Goal: Transaction & Acquisition: Purchase product/service

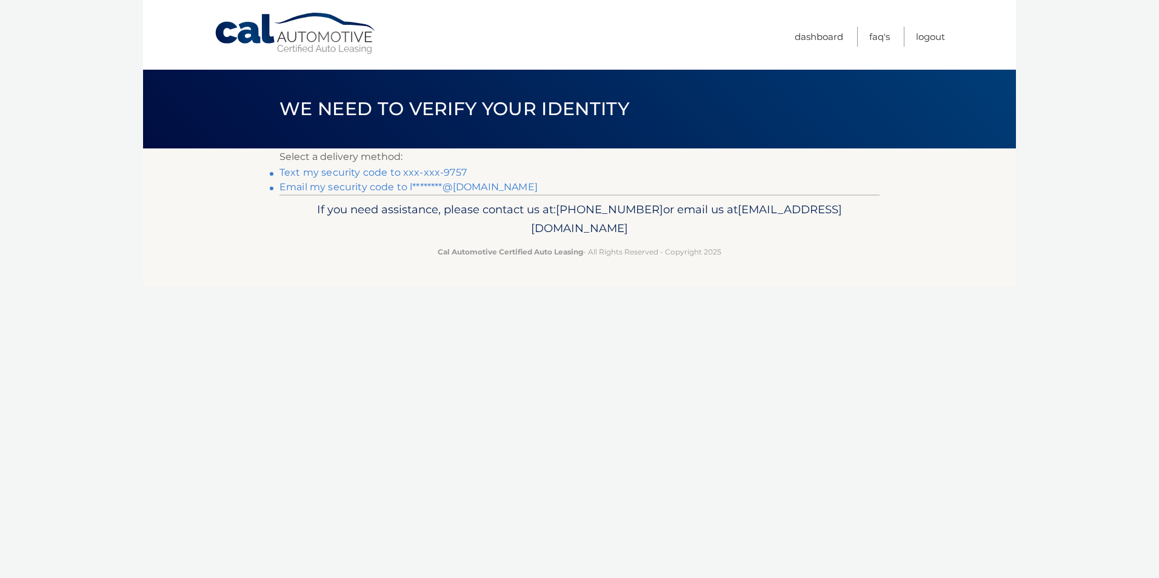
click at [423, 172] on link "Text my security code to xxx-xxx-9757" at bounding box center [373, 173] width 187 height 12
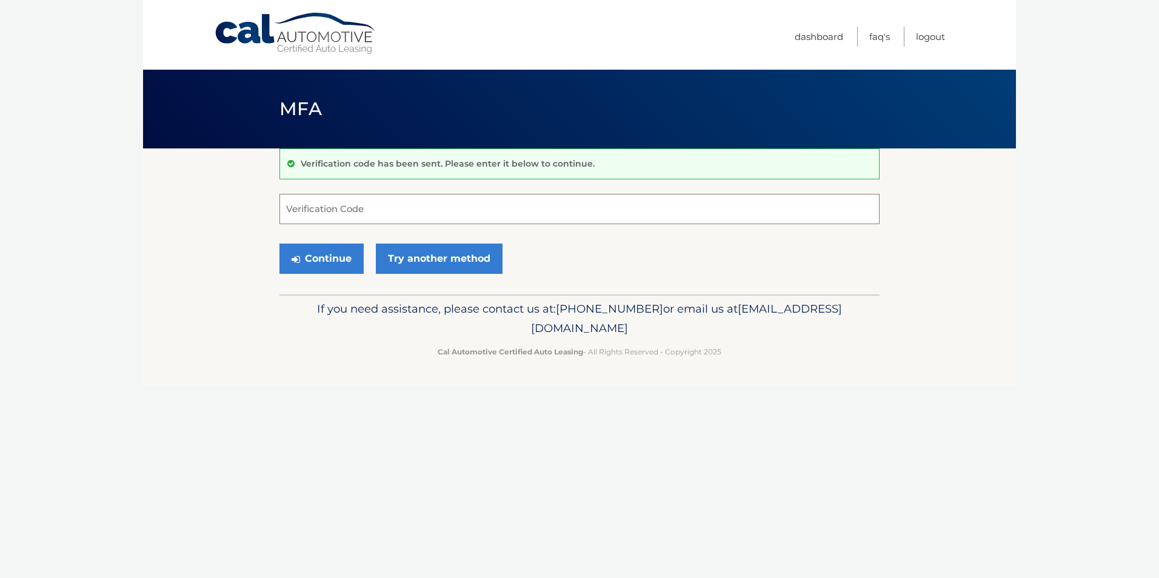
click at [422, 203] on input "Verification Code" at bounding box center [580, 209] width 600 height 30
type input "885214"
click at [343, 250] on button "Continue" at bounding box center [322, 259] width 84 height 30
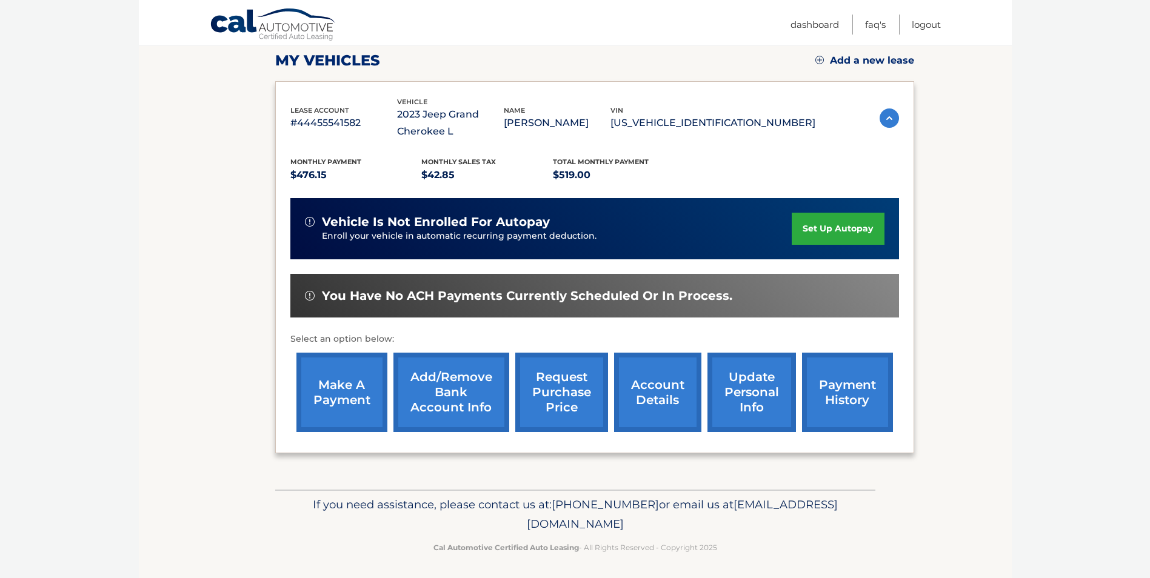
scroll to position [173, 0]
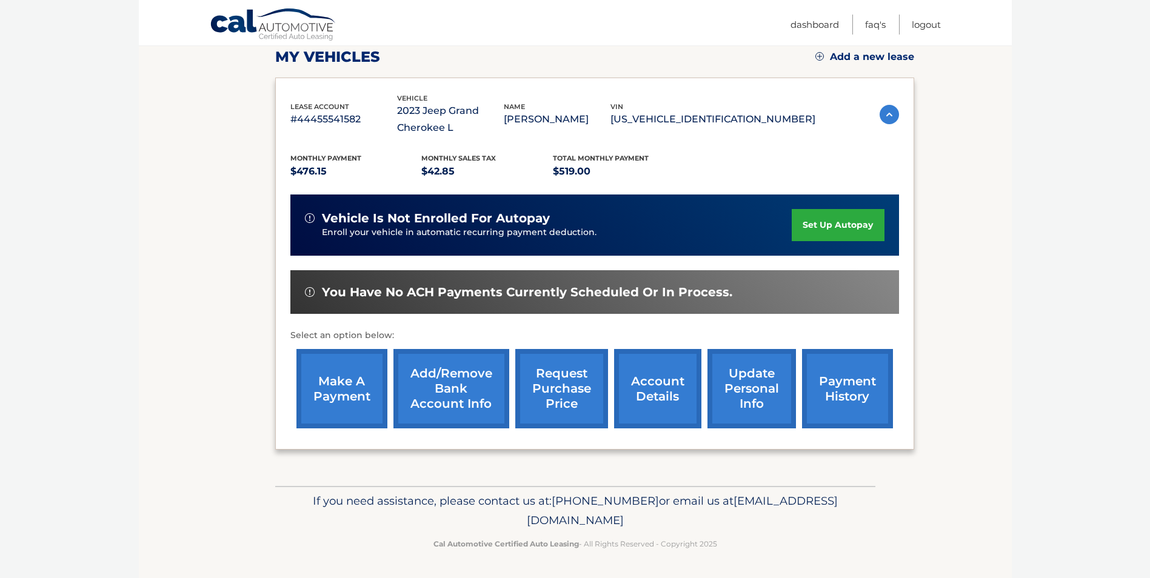
click at [340, 387] on link "make a payment" at bounding box center [341, 388] width 91 height 79
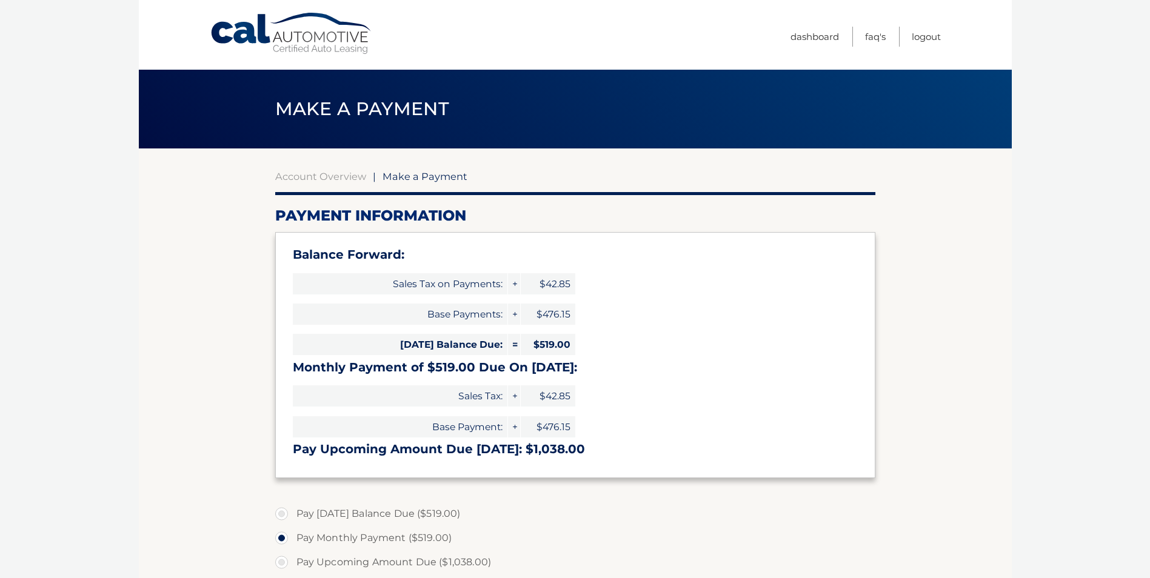
select select "NzI2OGUzNzMtNjg2My00MmE1LTg1YzctOWUyNTdhOTcyOGIx"
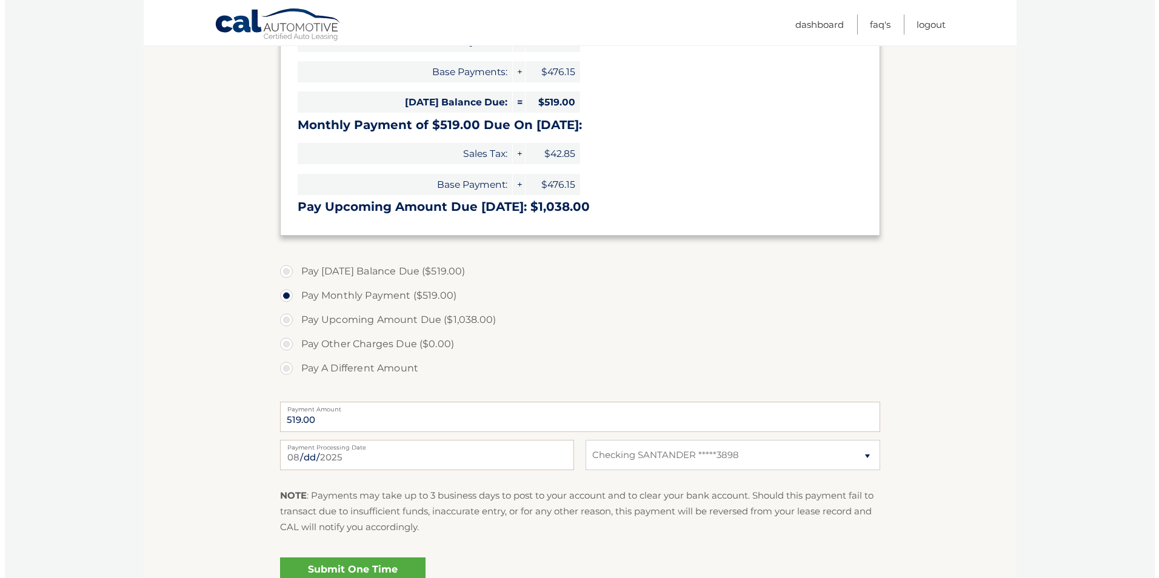
scroll to position [364, 0]
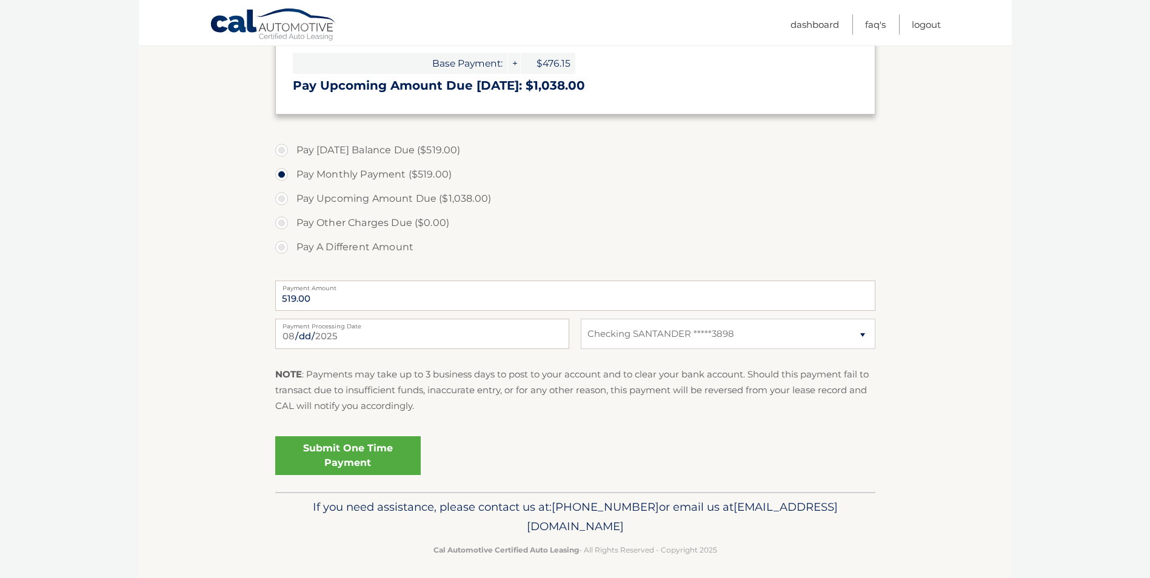
click at [348, 449] on link "Submit One Time Payment" at bounding box center [348, 456] width 146 height 39
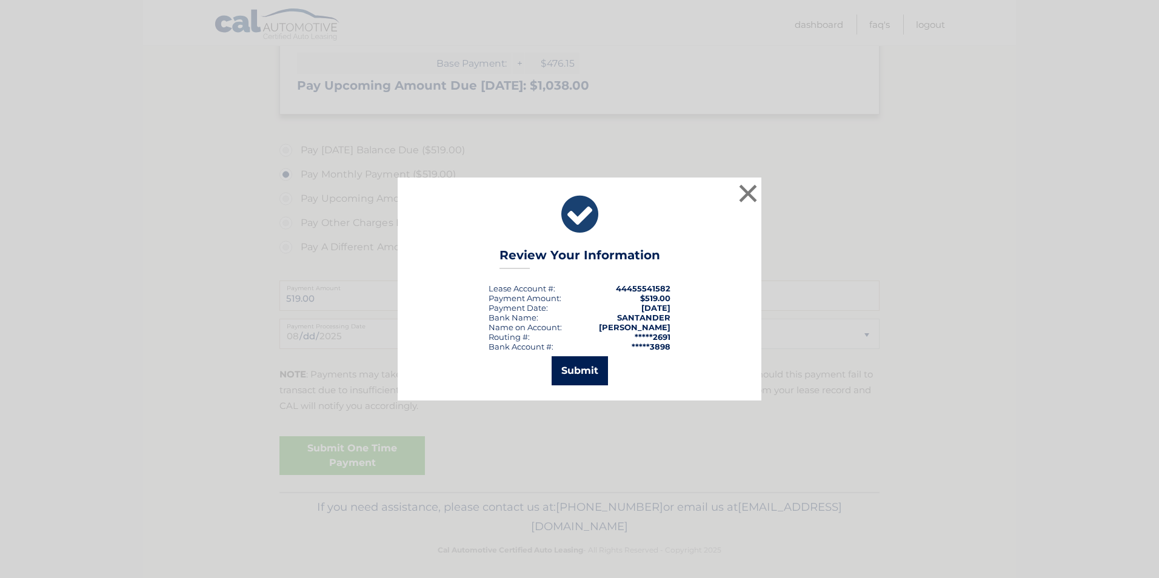
click at [581, 367] on button "Submit" at bounding box center [580, 371] width 56 height 29
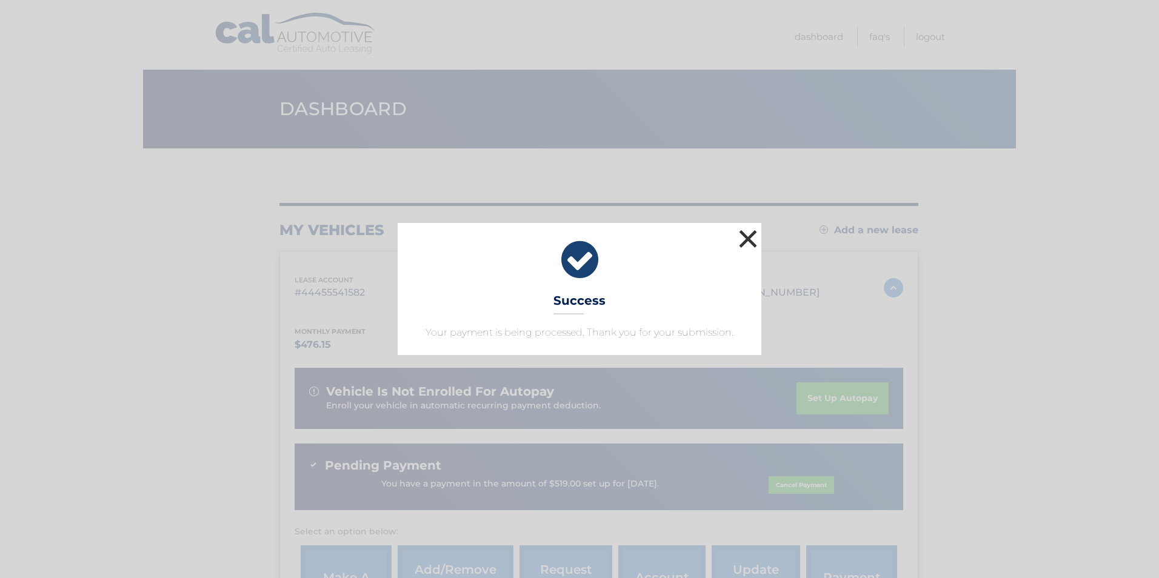
click at [747, 236] on button "×" at bounding box center [748, 239] width 24 height 24
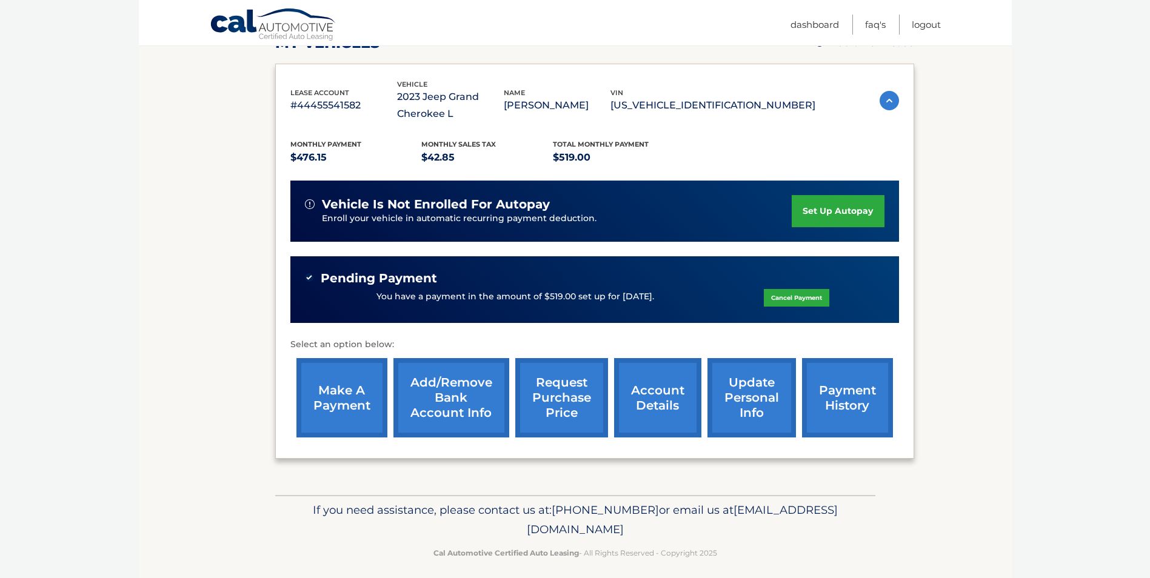
scroll to position [196, 0]
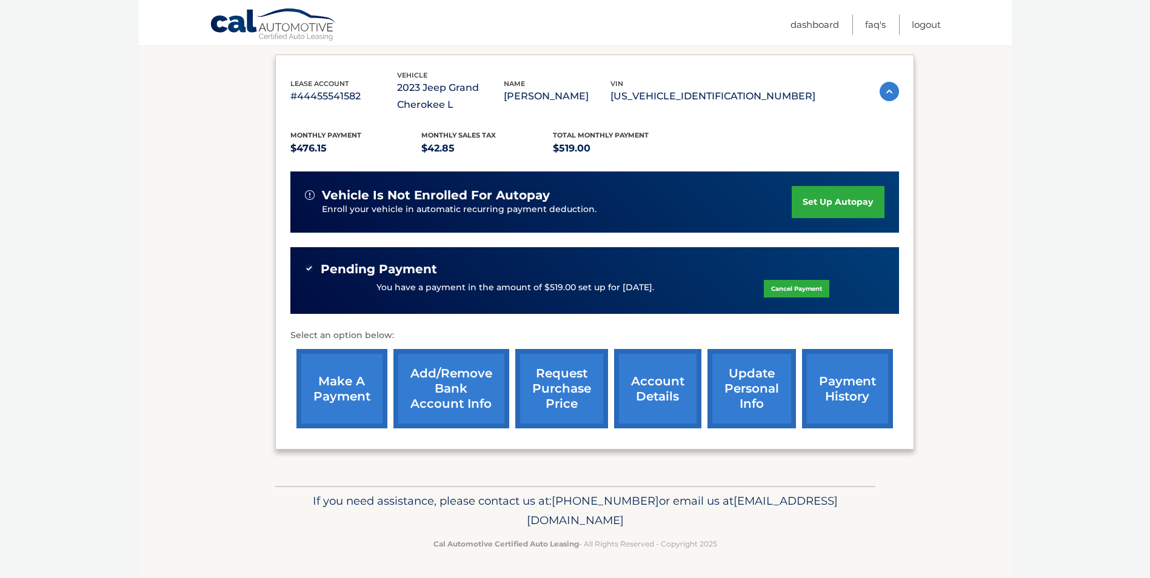
click at [663, 375] on link "account details" at bounding box center [657, 388] width 87 height 79
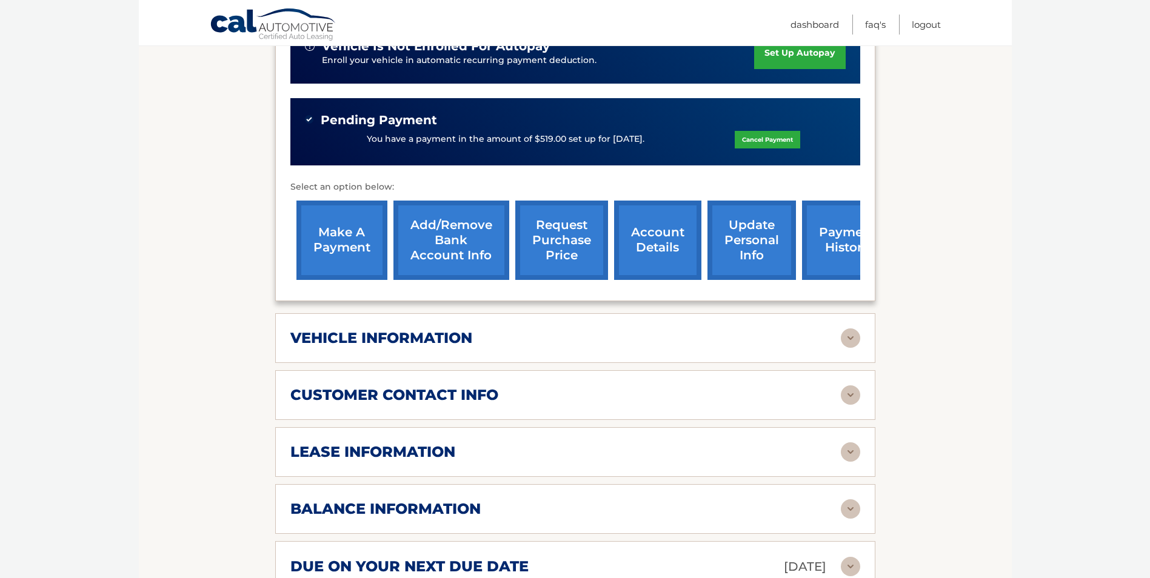
scroll to position [424, 0]
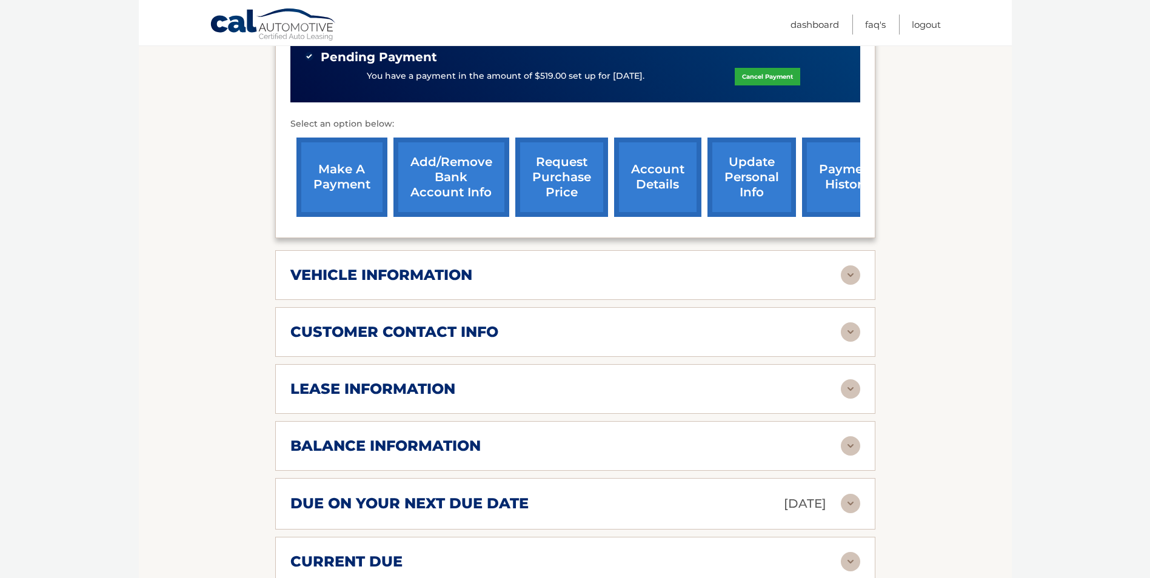
click at [661, 253] on div "vehicle information vehicle Year [DATE] vehicle make Jeep vehicle model Grand C…" at bounding box center [575, 275] width 600 height 50
click at [662, 266] on div "vehicle information" at bounding box center [565, 275] width 551 height 18
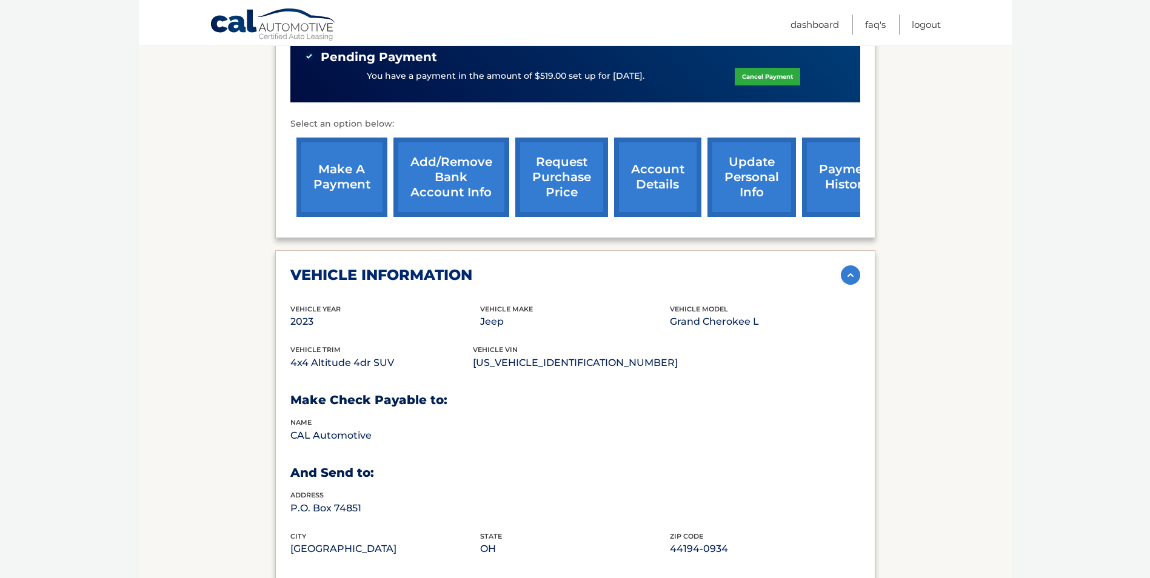
click at [849, 272] on img at bounding box center [850, 275] width 19 height 19
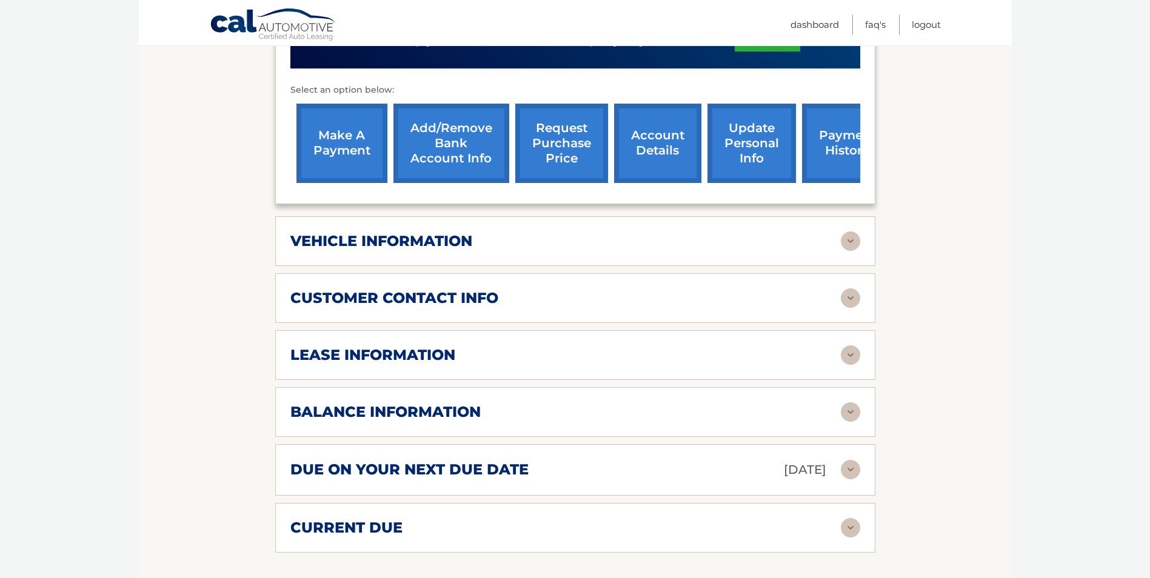
scroll to position [485, 0]
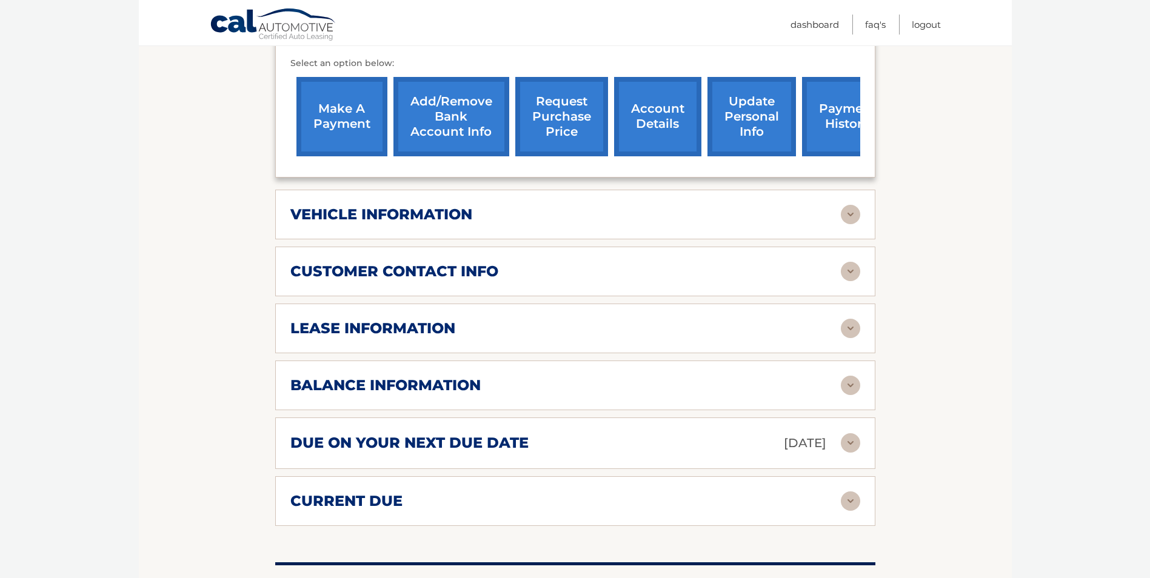
click at [494, 273] on h2 "customer contact info" at bounding box center [394, 272] width 208 height 18
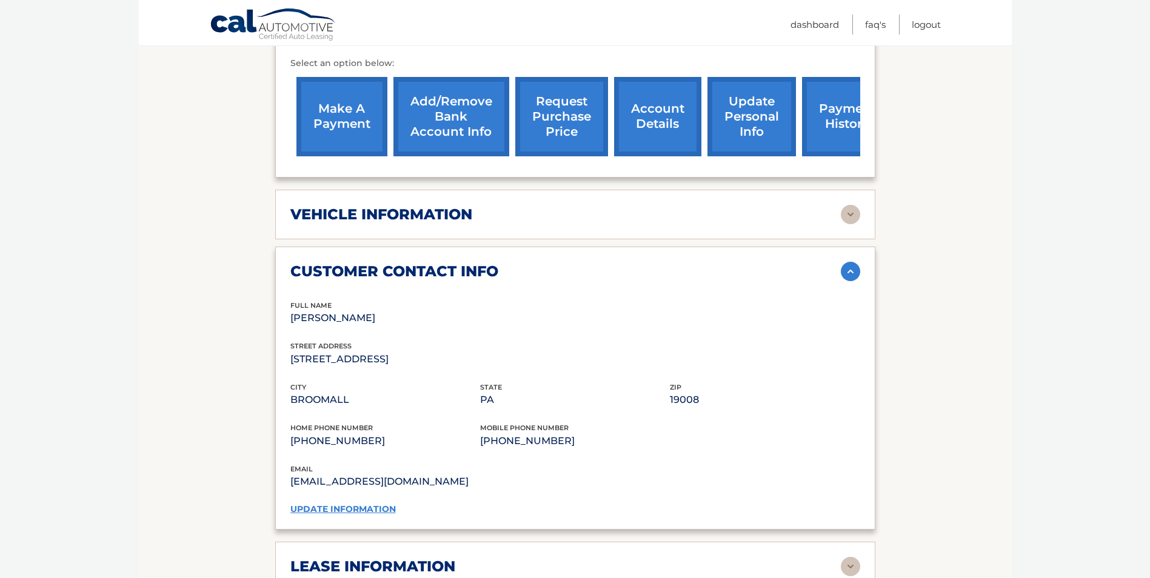
click at [853, 272] on img at bounding box center [850, 271] width 19 height 19
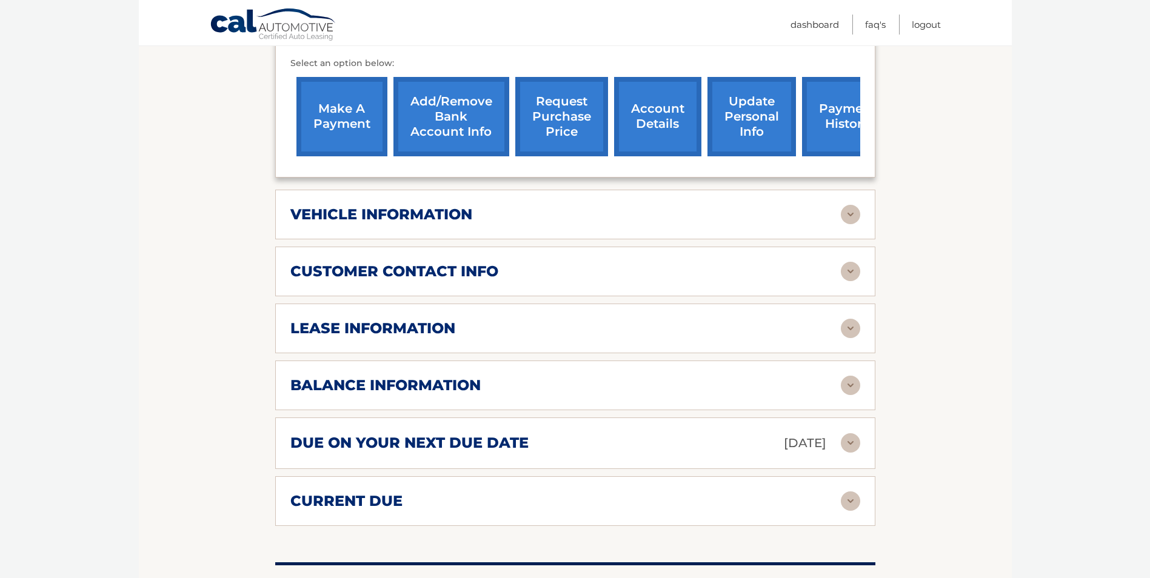
click at [429, 320] on h2 "lease information" at bounding box center [372, 329] width 165 height 18
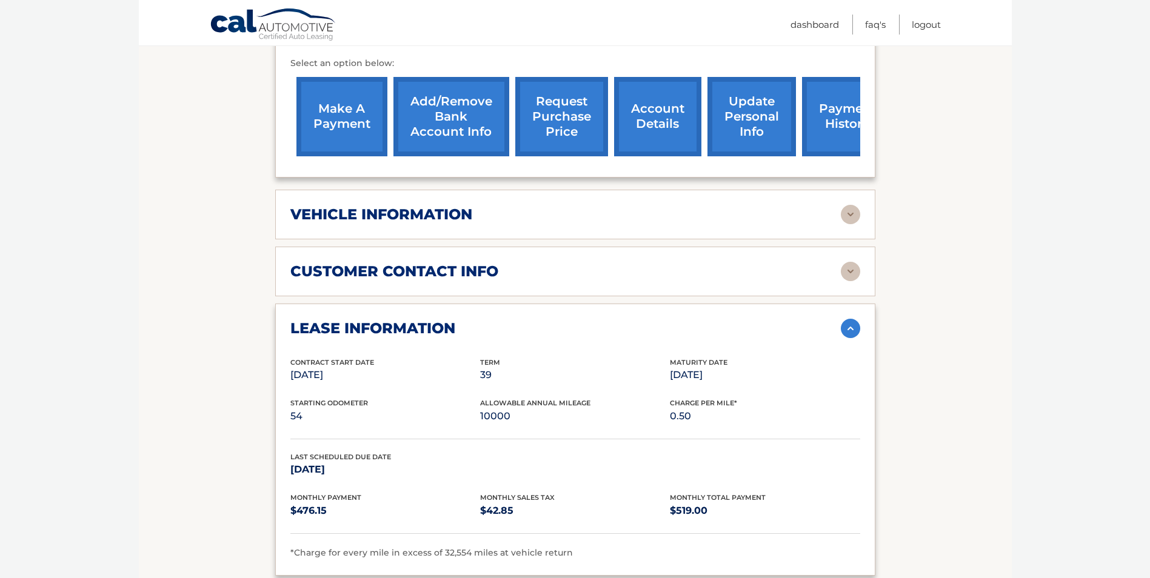
click at [842, 331] on img at bounding box center [850, 328] width 19 height 19
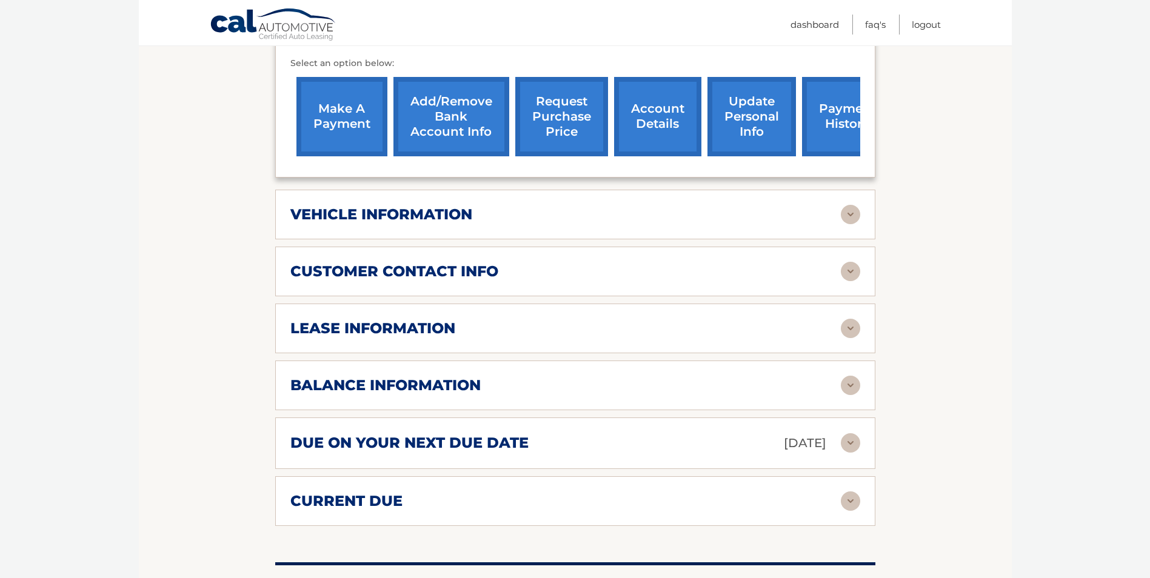
click at [373, 397] on div "balance information Payments Received 31 Payments Remaining 8 Next Payment will…" at bounding box center [575, 386] width 600 height 50
click at [372, 389] on h2 "balance information" at bounding box center [385, 386] width 190 height 18
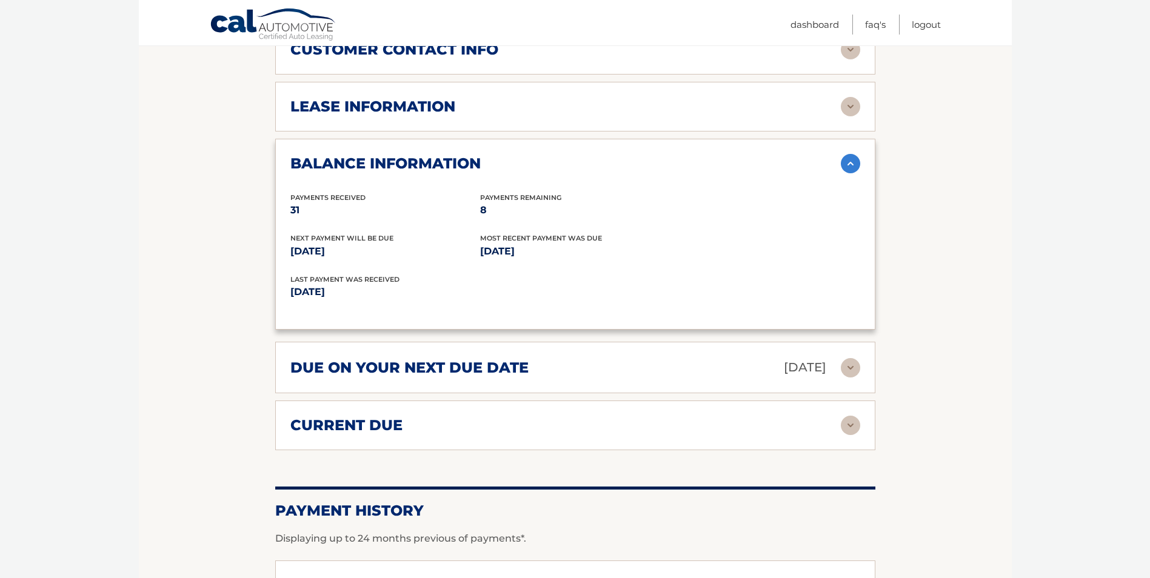
scroll to position [728, 0]
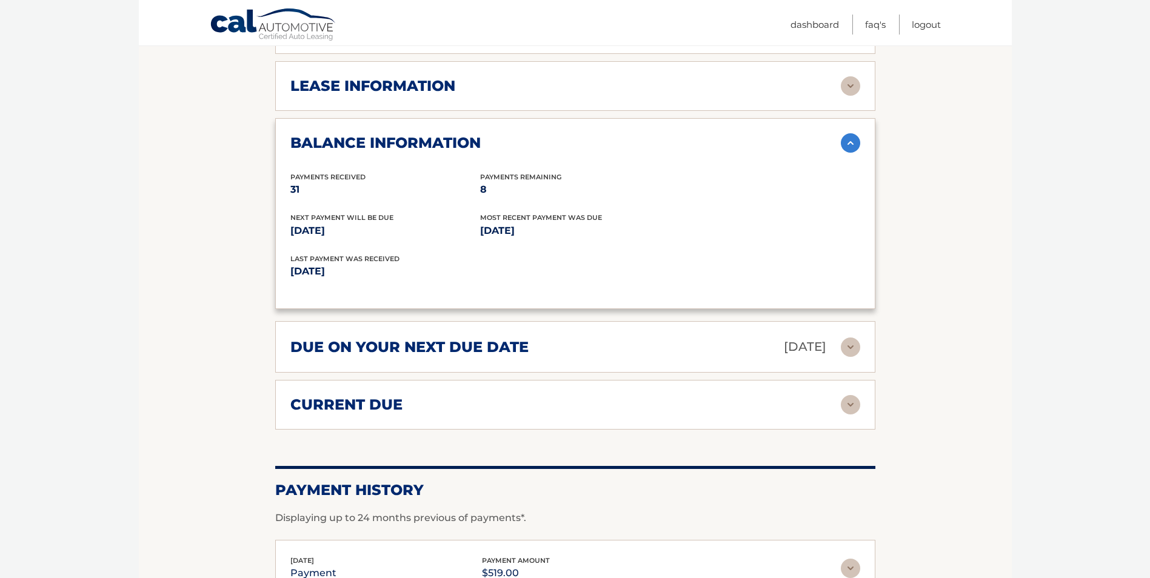
click at [380, 403] on h2 "current due" at bounding box center [346, 405] width 112 height 18
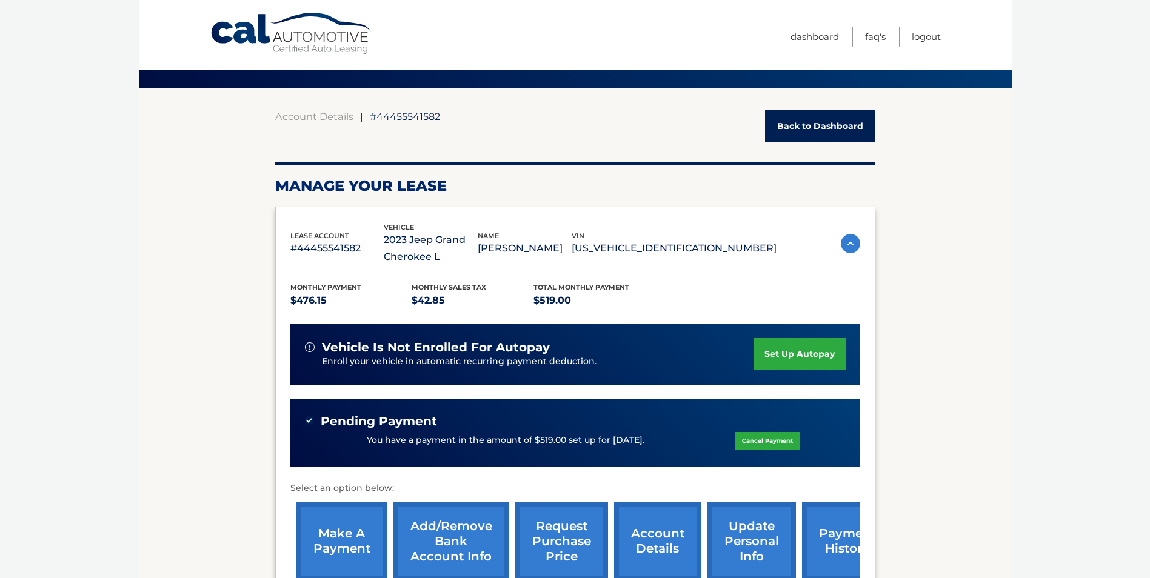
scroll to position [0, 0]
